Goal: Task Accomplishment & Management: Use online tool/utility

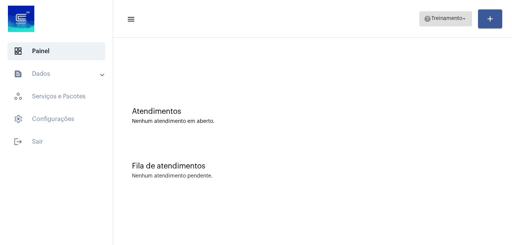
click at [431, 20] on span "Treinamento" at bounding box center [446, 18] width 31 height 5
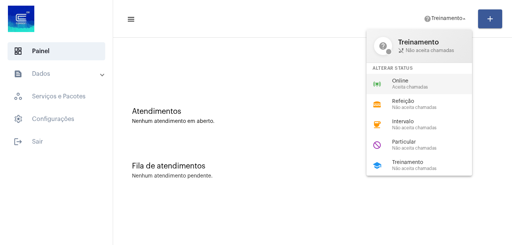
click at [387, 86] on div "online_prediction Online Aceita chamadas" at bounding box center [426, 84] width 118 height 20
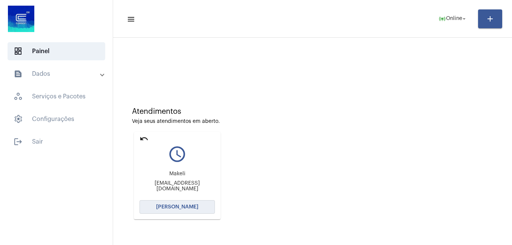
click at [185, 211] on button "[PERSON_NAME]" at bounding box center [177, 207] width 75 height 14
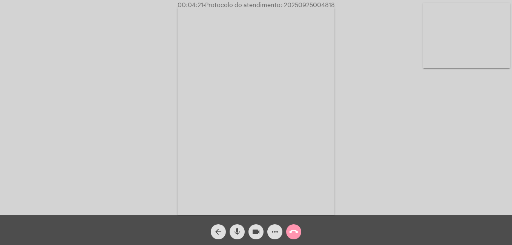
click at [293, 228] on mat-icon "call_end" at bounding box center [293, 231] width 9 height 9
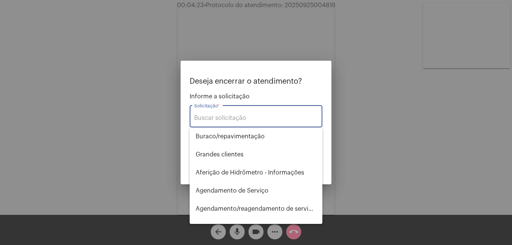
click at [256, 115] on input "Solicitação *" at bounding box center [256, 118] width 124 height 7
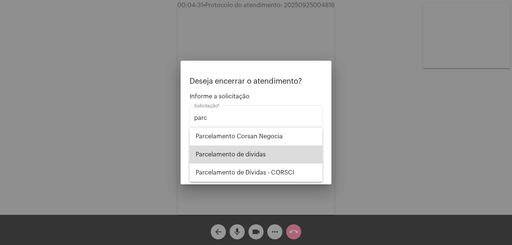
click at [269, 148] on span "Parcelamento de dívidas" at bounding box center [256, 155] width 121 height 18
type input "Parcelamento de dívidas"
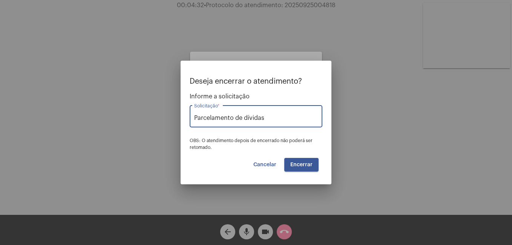
click at [304, 164] on span "Encerrar" at bounding box center [301, 164] width 22 height 5
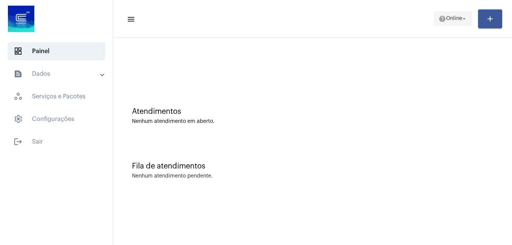
click at [461, 18] on mat-icon "arrow_drop_down" at bounding box center [464, 18] width 7 height 7
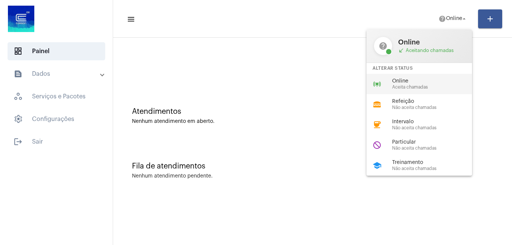
click at [394, 76] on div "online_prediction Online Aceita chamadas" at bounding box center [426, 84] width 118 height 20
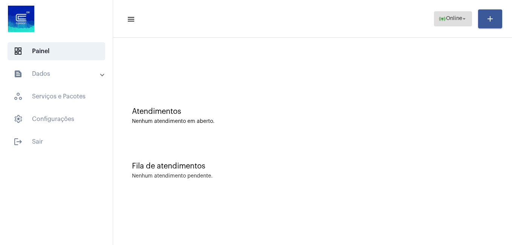
click at [445, 23] on span "online_prediction Online arrow_drop_down" at bounding box center [453, 19] width 29 height 14
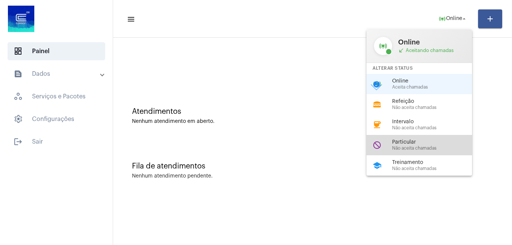
click at [416, 138] on div "do_not_disturb Particular Não aceita chamadas" at bounding box center [426, 145] width 118 height 20
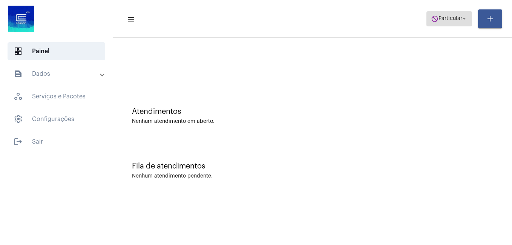
click at [440, 22] on span "do_not_disturb Particular arrow_drop_down" at bounding box center [449, 19] width 37 height 14
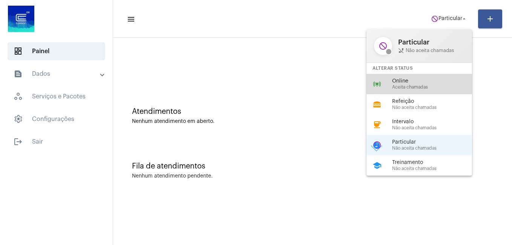
click at [398, 83] on span "Online" at bounding box center [435, 81] width 86 height 6
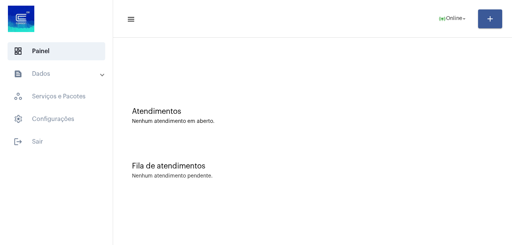
click at [327, 87] on div "Atendimentos Nenhum atendimento em aberto." at bounding box center [312, 112] width 391 height 55
click at [266, 146] on div "Fila de atendimentos Nenhum atendimento pendente." at bounding box center [312, 167] width 391 height 55
click at [330, 173] on div "Fila de atendimentos Nenhum atendimento pendente." at bounding box center [312, 167] width 391 height 55
click at [330, 65] on div at bounding box center [312, 67] width 361 height 6
click at [450, 11] on button "online_prediction Online arrow_drop_down" at bounding box center [453, 18] width 38 height 15
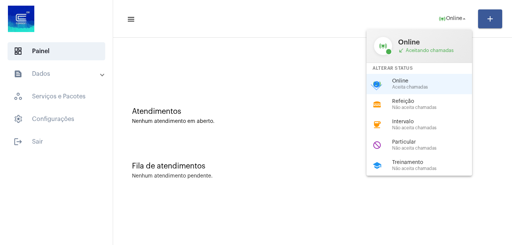
click at [320, 68] on div at bounding box center [256, 122] width 512 height 245
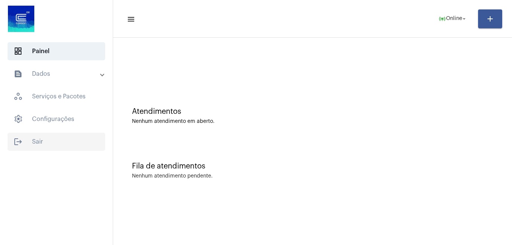
click at [41, 139] on span "logout Sair" at bounding box center [57, 142] width 98 height 18
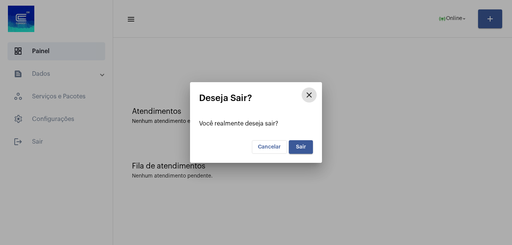
click at [301, 148] on span "Sair" at bounding box center [301, 146] width 10 height 5
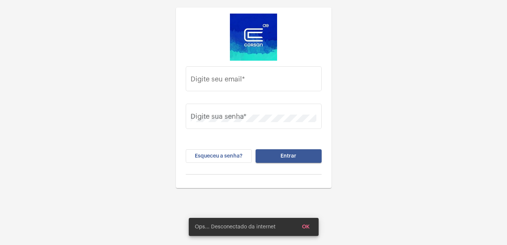
type input "[PERSON_NAME][EMAIL_ADDRESS][DOMAIN_NAME]"
